Goal: Use online tool/utility: Utilize a website feature to perform a specific function

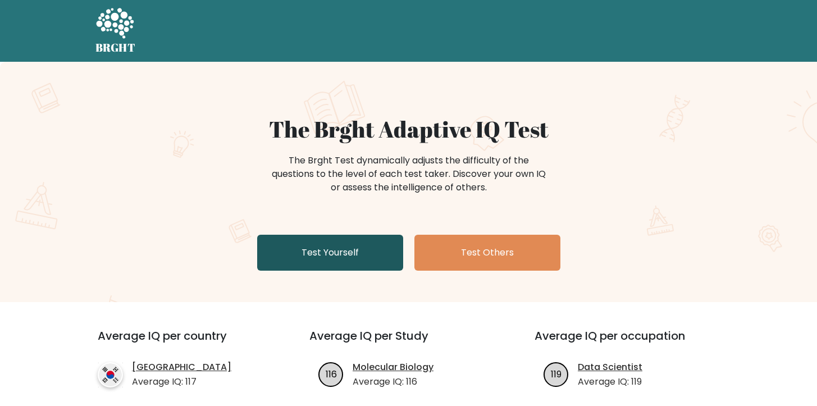
click at [336, 260] on link "Test Yourself" at bounding box center [330, 253] width 146 height 36
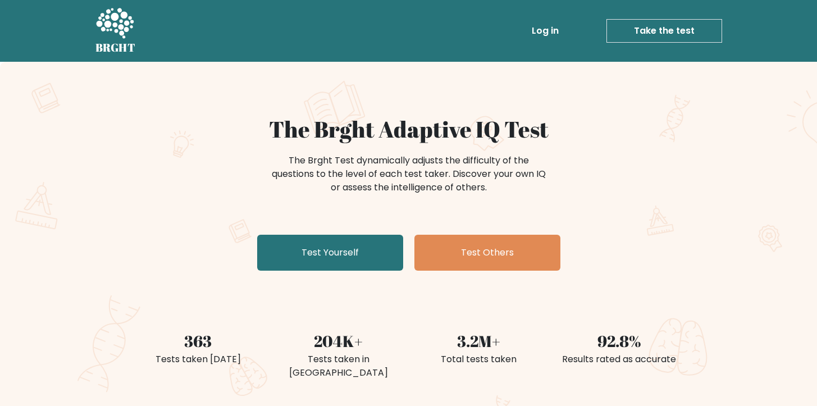
click at [154, 185] on div "The Brght Test dynamically adjusts the difficulty of the questions to the level…" at bounding box center [409, 180] width 548 height 56
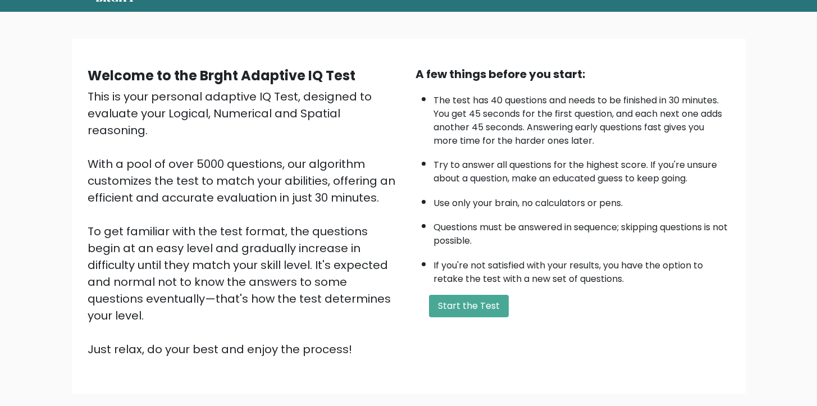
scroll to position [40, 0]
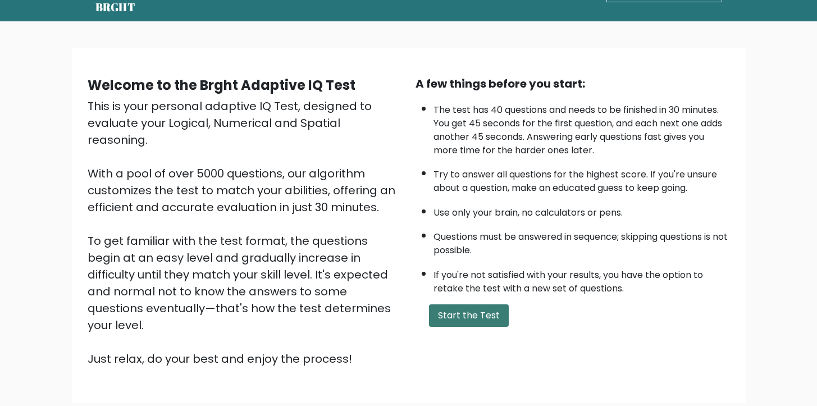
click at [480, 317] on button "Start the Test" at bounding box center [469, 315] width 80 height 22
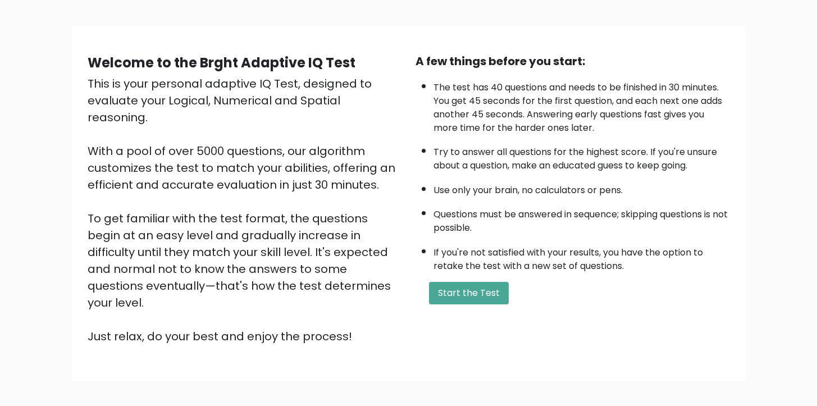
scroll to position [0, 0]
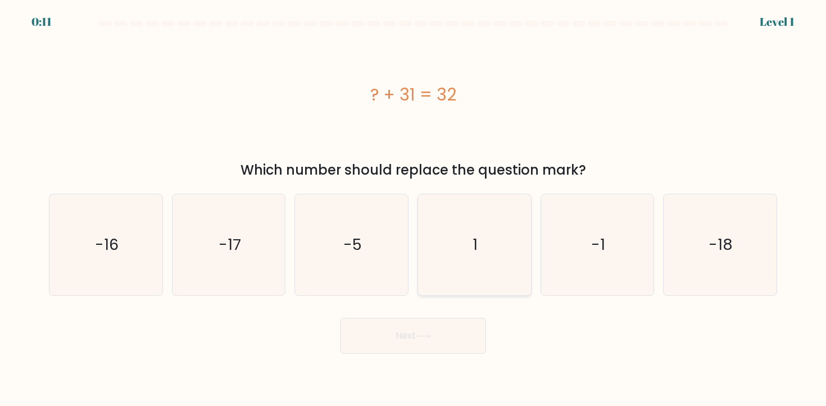
click at [448, 267] on icon "1" at bounding box center [474, 244] width 101 height 101
click at [413, 209] on input "d. 1" at bounding box center [413, 206] width 1 height 6
radio input "true"
click at [423, 339] on icon at bounding box center [423, 336] width 15 height 6
click at [439, 335] on button "Next" at bounding box center [413, 336] width 146 height 36
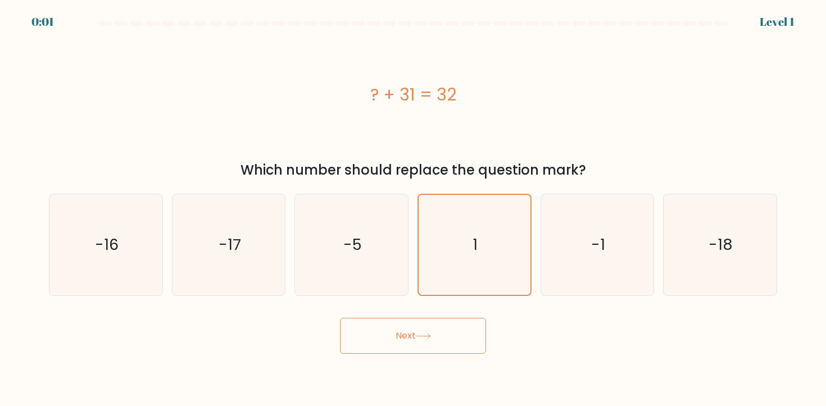
click at [426, 336] on icon at bounding box center [422, 336] width 13 height 5
